Goal: Information Seeking & Learning: Learn about a topic

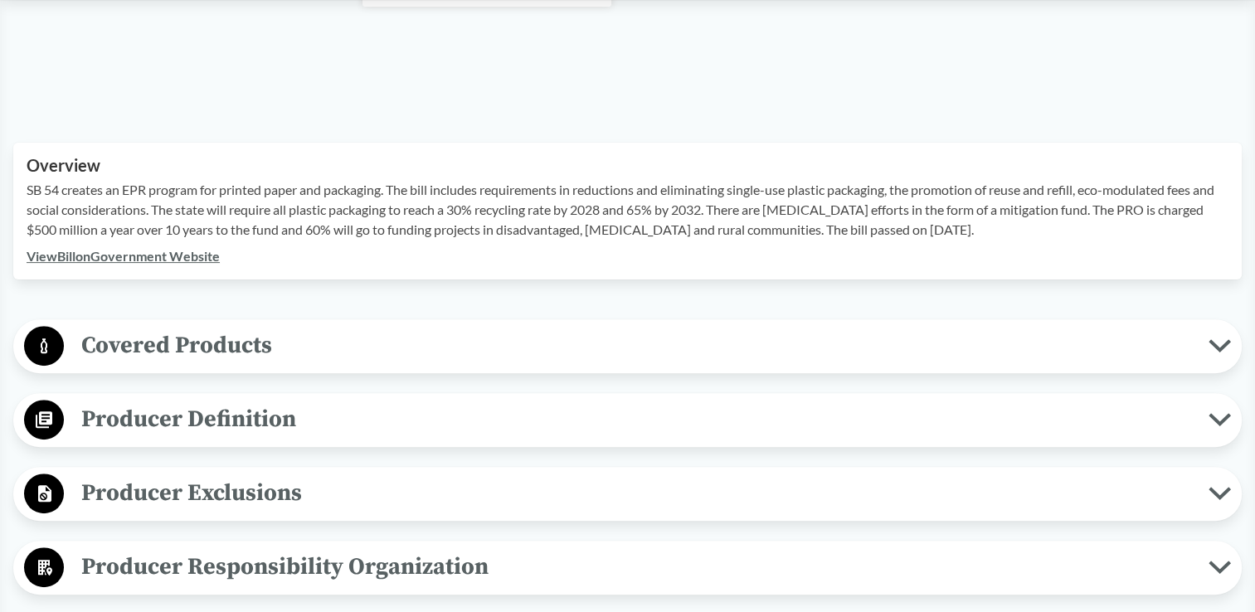
scroll to position [498, 0]
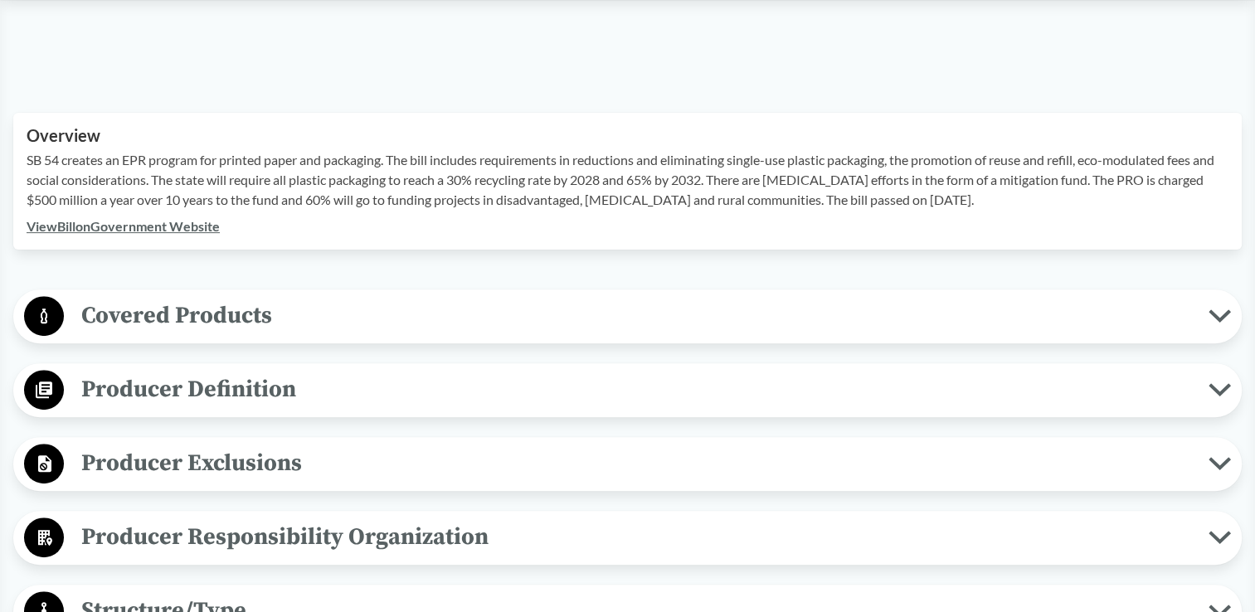
click at [1194, 318] on span "Covered Products" at bounding box center [636, 315] width 1144 height 37
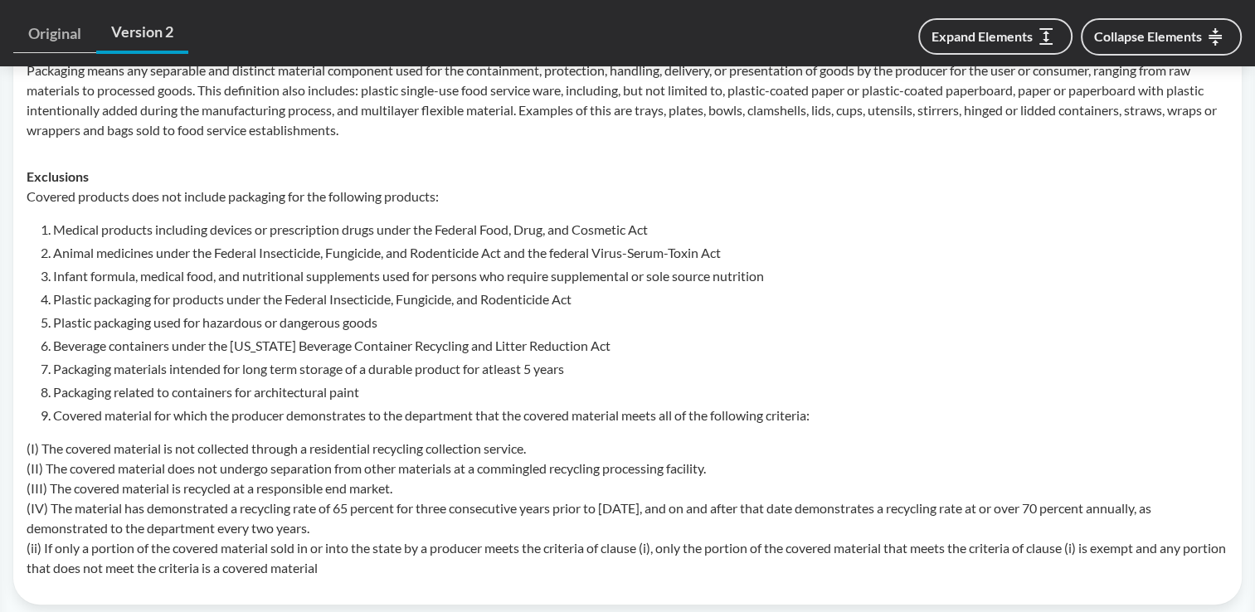
scroll to position [829, 0]
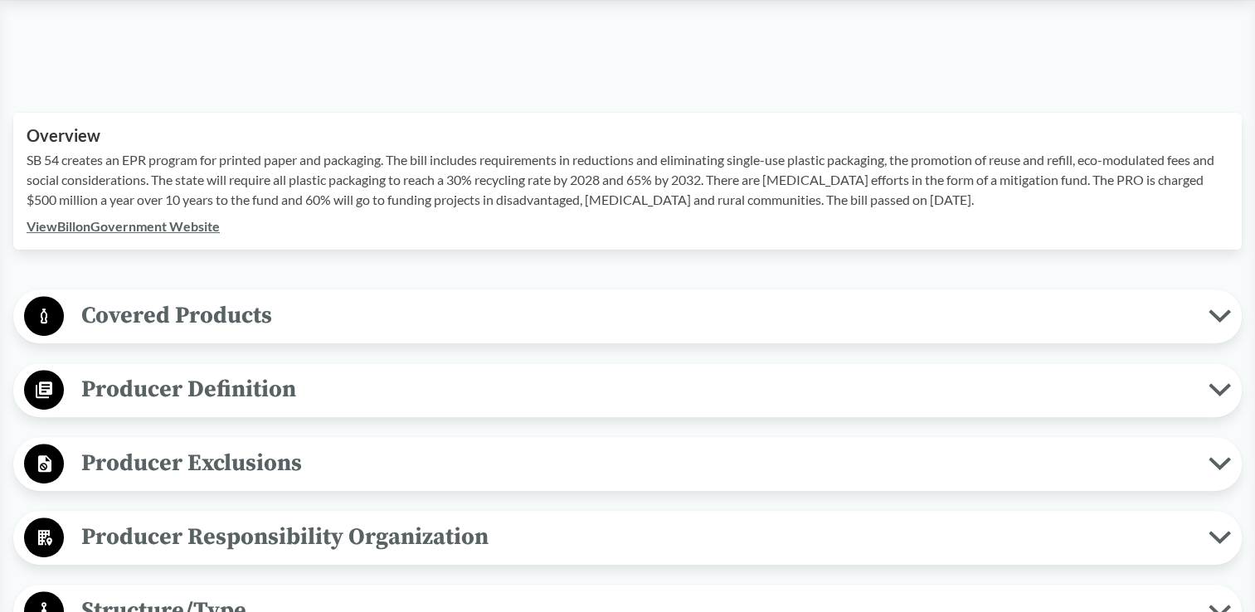
scroll to position [415, 0]
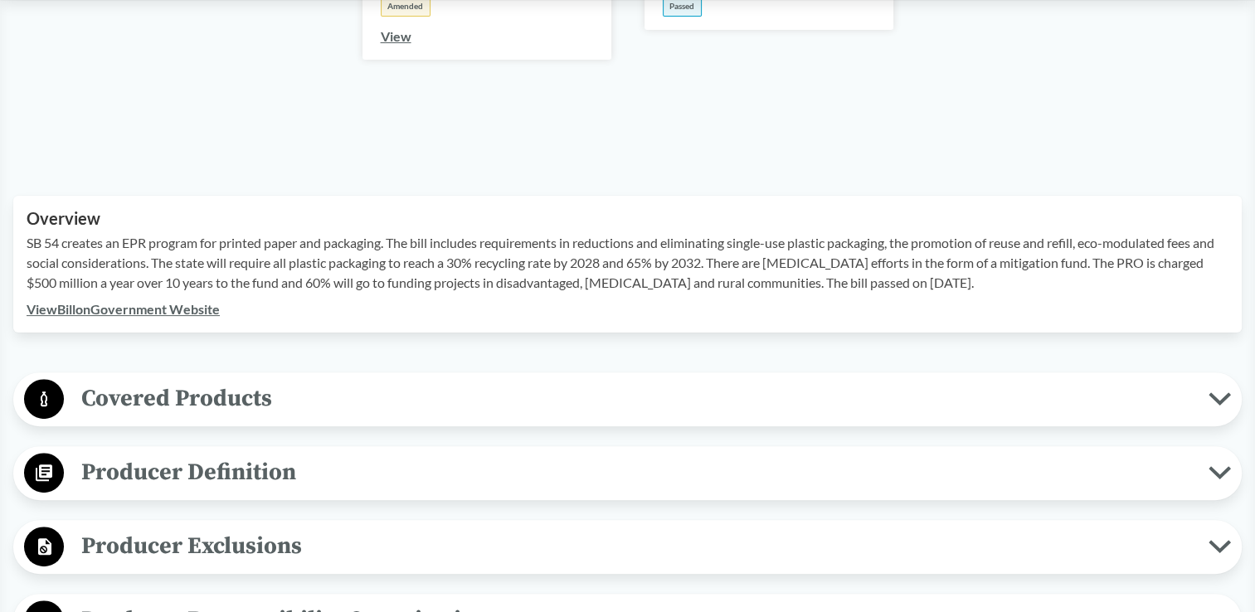
click at [1208, 396] on icon at bounding box center [1219, 398] width 22 height 13
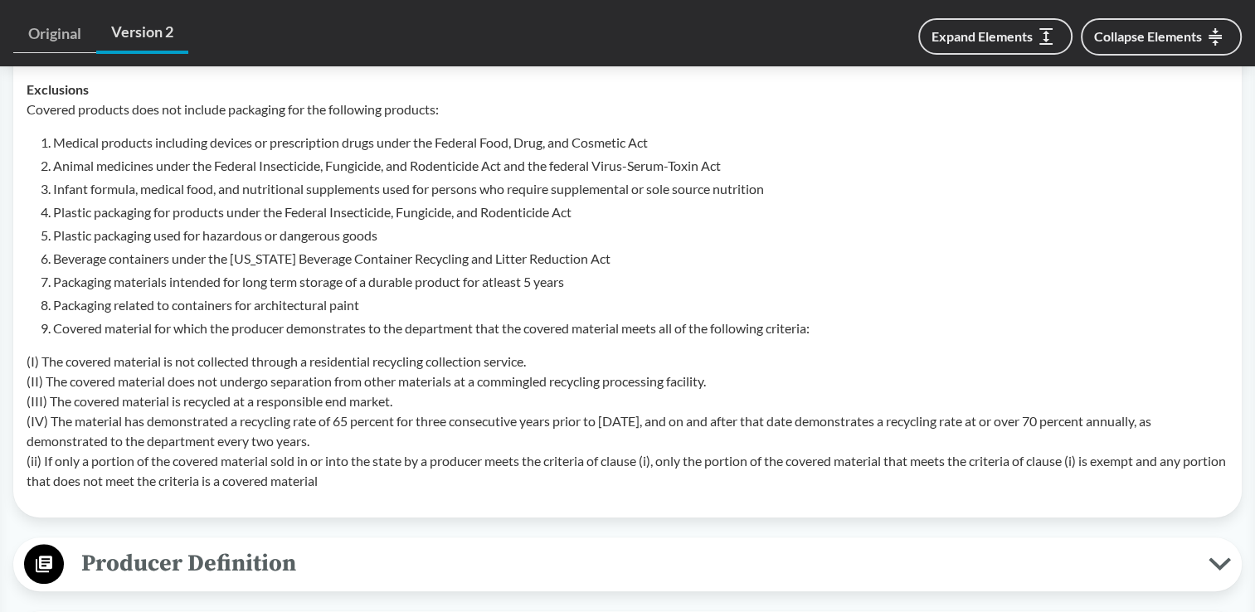
scroll to position [912, 0]
